Goal: Check status: Check status

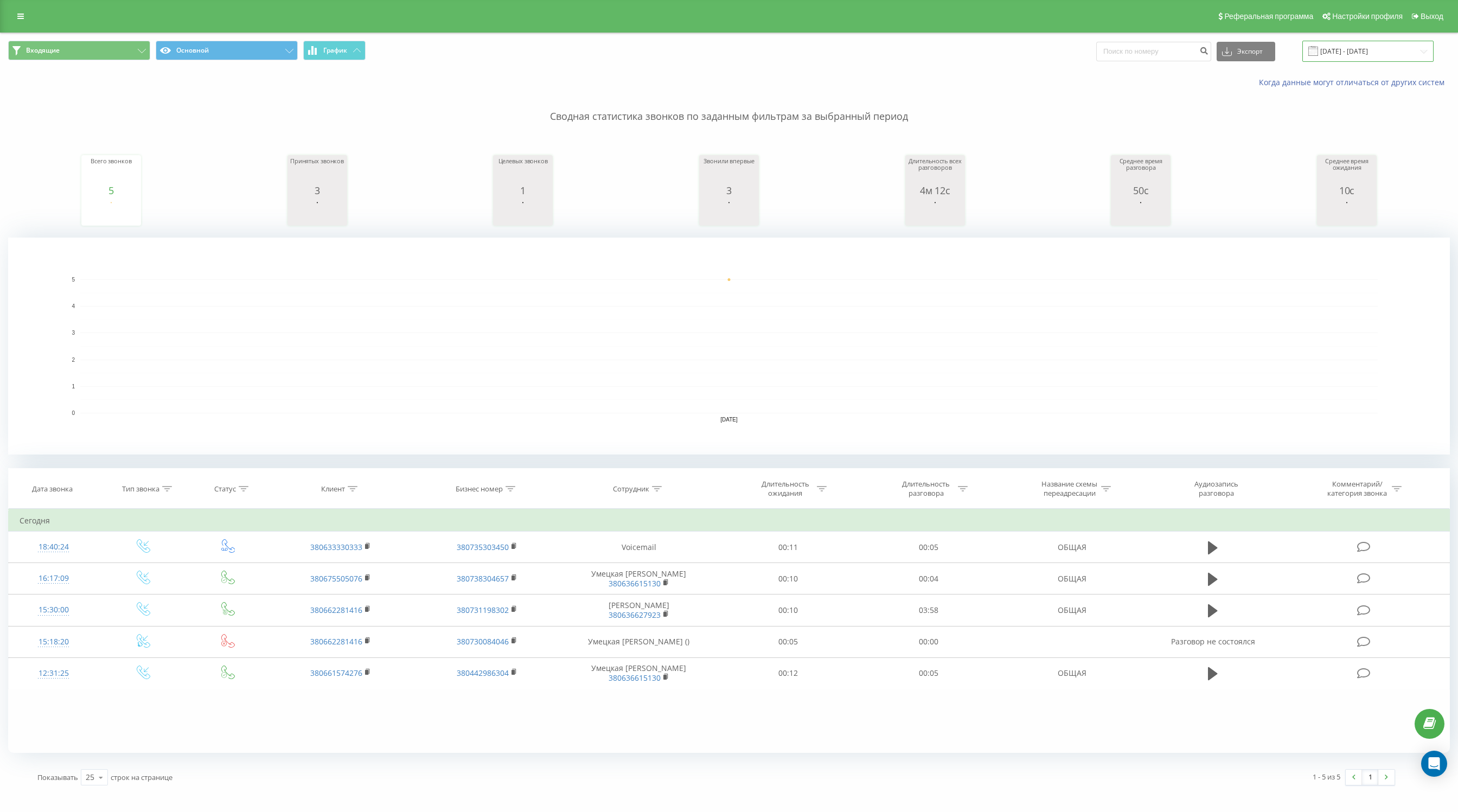
click at [1339, 53] on input "[DATE] - [DATE]" at bounding box center [1368, 52] width 131 height 21
click at [1167, 219] on div "20" at bounding box center [1167, 218] width 14 height 14
click at [1382, 269] on button "Применить" at bounding box center [1396, 267] width 55 height 15
type input "[DATE] - [DATE]"
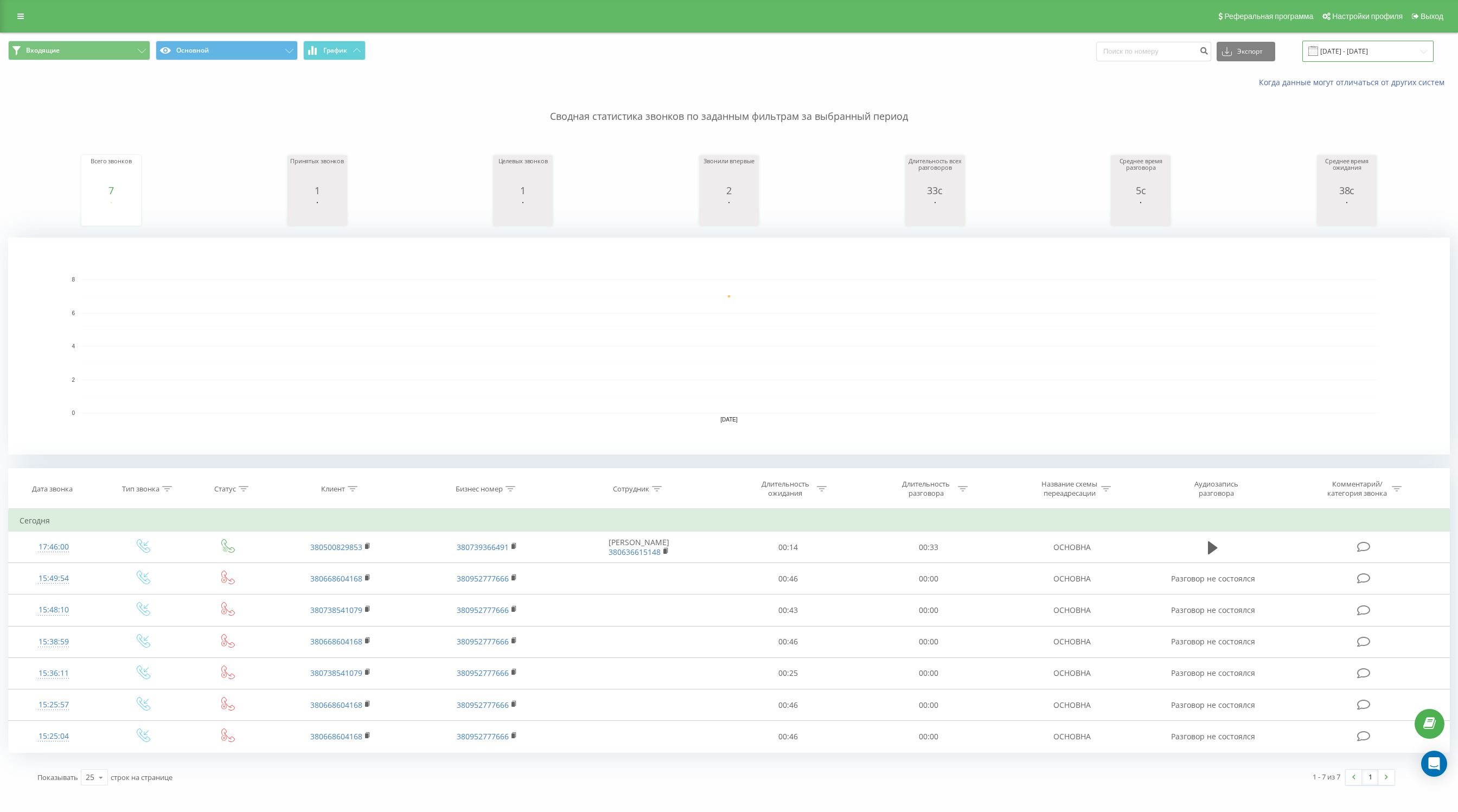
click at [1360, 50] on input "[DATE] - [DATE]" at bounding box center [1368, 52] width 131 height 21
click at [1165, 214] on div "20" at bounding box center [1167, 218] width 14 height 14
click at [1395, 259] on button "Применить" at bounding box center [1396, 267] width 55 height 15
type input "[DATE] - [DATE]"
